Goal: Navigation & Orientation: Understand site structure

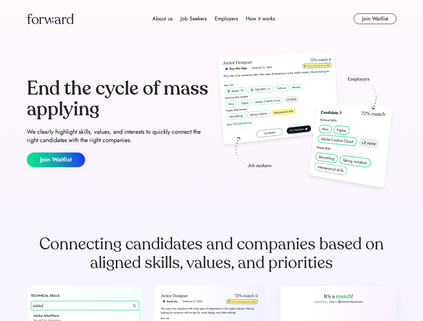
click at [211, 161] on div "End the cycle of mass applying We clearly highlight skills, values, and interes…" at bounding box center [211, 123] width 369 height 144
click at [211, 19] on div "About us Job Seekers Employers How it works" at bounding box center [214, 19] width 264 height 8
click at [50, 19] on img at bounding box center [50, 18] width 47 height 11
click at [213, 19] on div "About us Job Seekers Employers How it works" at bounding box center [214, 19] width 264 height 8
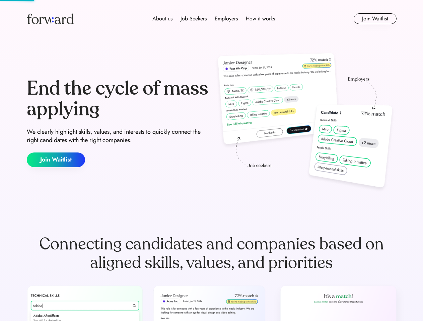
click at [162, 19] on div "About us" at bounding box center [162, 19] width 20 height 8
click at [193, 19] on div "Job Seekers" at bounding box center [193, 19] width 26 height 8
click at [226, 19] on div "Employers" at bounding box center [225, 19] width 23 height 8
click at [260, 19] on div "How it works" at bounding box center [260, 19] width 29 height 8
click at [374, 19] on button "Join Waitlist" at bounding box center [374, 18] width 43 height 11
